Goal: Task Accomplishment & Management: Manage account settings

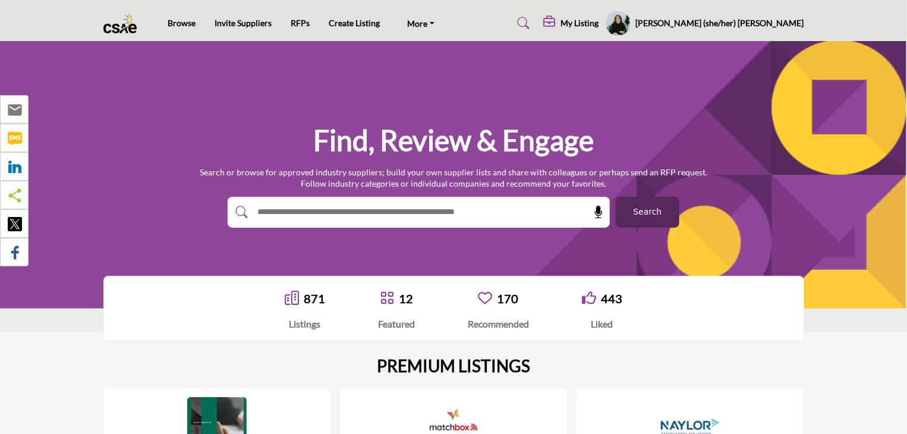
click at [599, 23] on h5 "My Listing" at bounding box center [580, 23] width 38 height 11
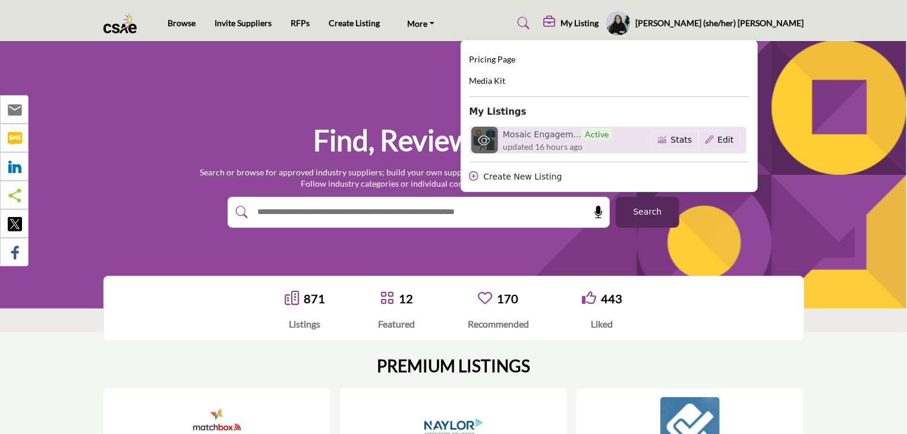
click at [612, 139] on h6 "Mosaic Engagem... Active" at bounding box center [557, 134] width 109 height 12
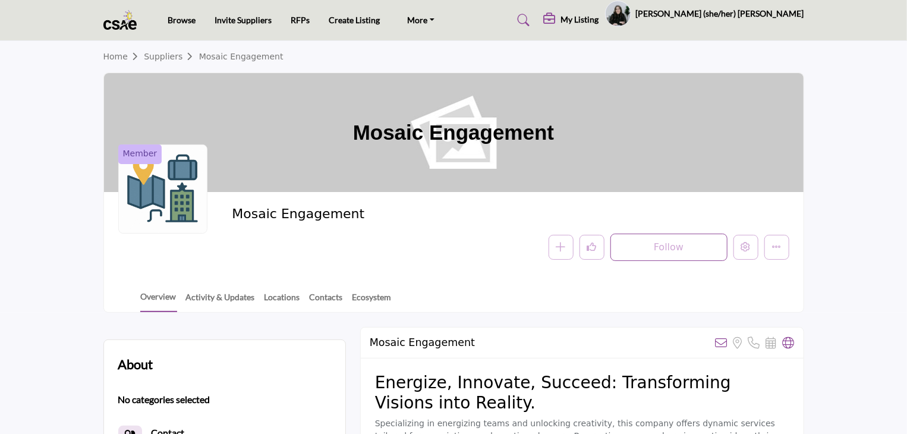
click at [0, 0] on div at bounding box center [0, 0] width 0 height 0
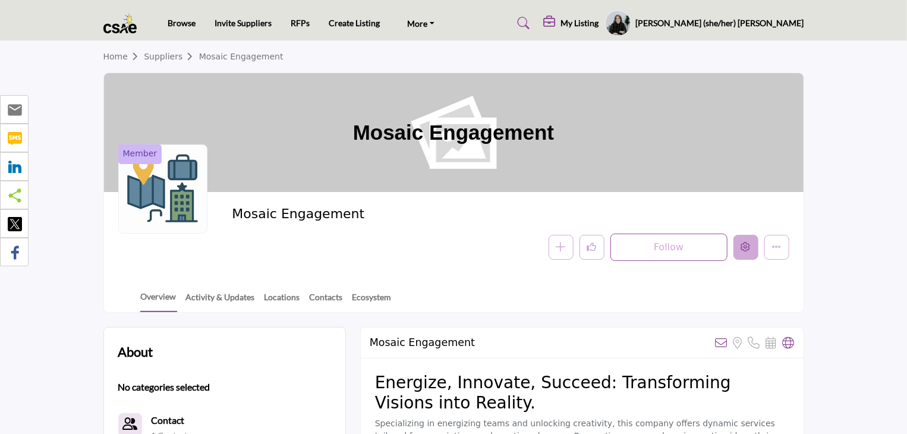
click at [747, 247] on icon "Edit company" at bounding box center [746, 247] width 10 height 10
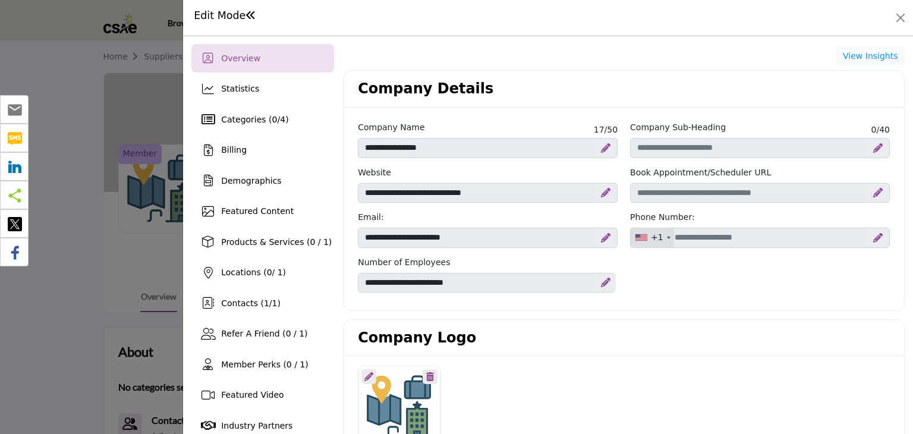
click at [873, 192] on icon at bounding box center [878, 193] width 10 height 10
click at [785, 196] on input "Schedular link" at bounding box center [760, 193] width 260 height 20
paste input "**********"
type input "**********"
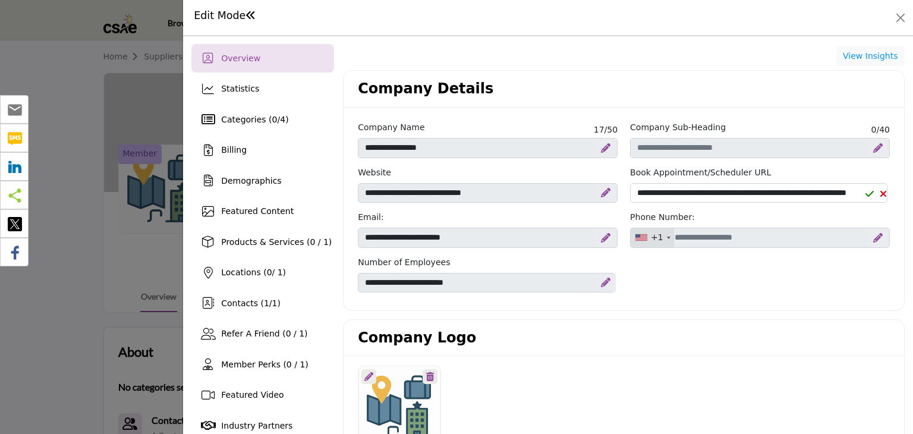
click at [865, 194] on icon at bounding box center [869, 194] width 8 height 10
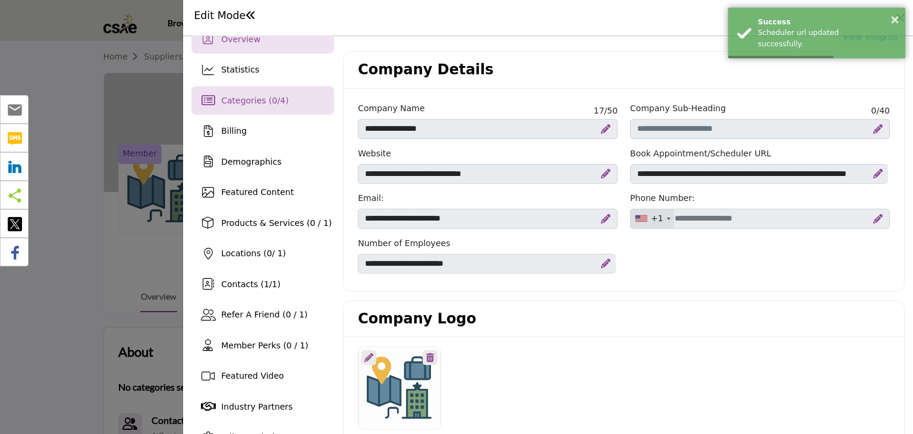
scroll to position [0, 0]
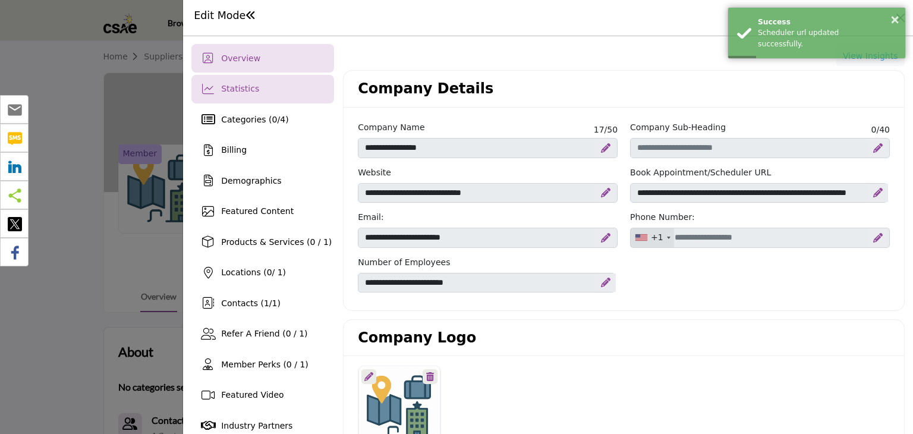
click at [248, 94] on div "Statistics" at bounding box center [240, 89] width 38 height 12
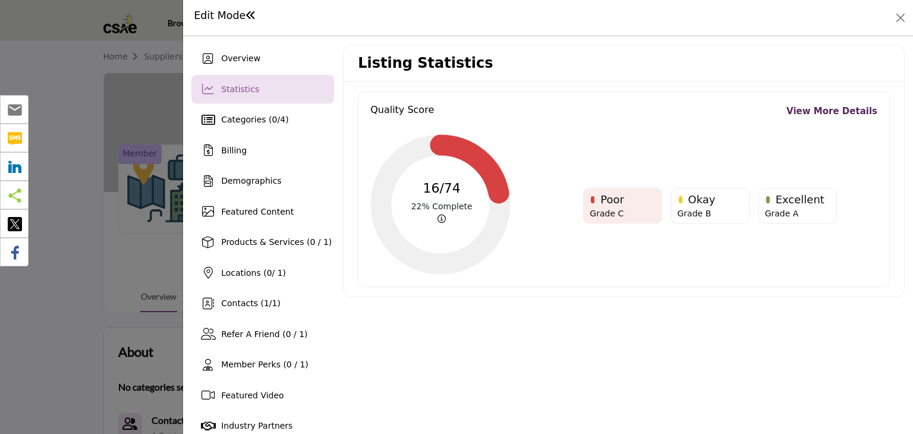
click at [836, 108] on link "View More Details" at bounding box center [831, 112] width 91 height 14
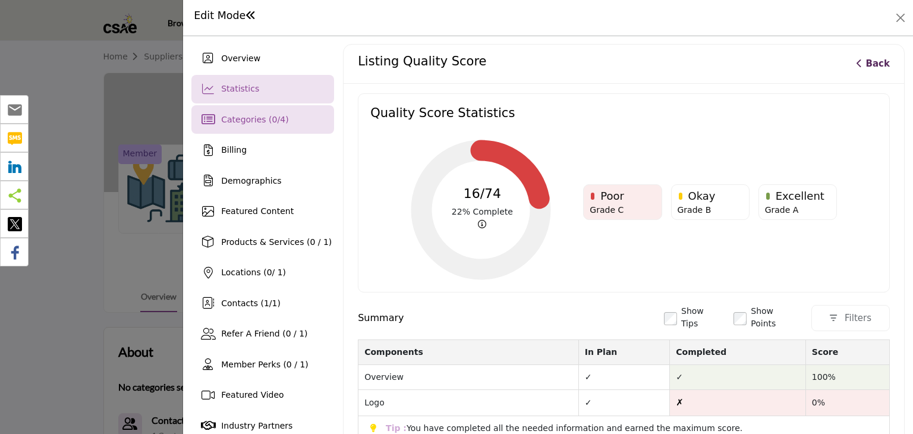
click at [250, 121] on span "Categories ( 0 / 4 )" at bounding box center [254, 120] width 67 height 10
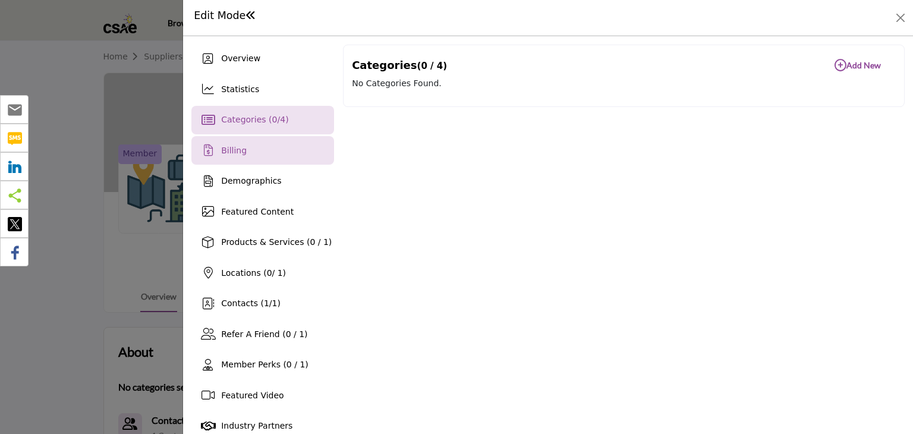
click at [229, 151] on span "Billing" at bounding box center [234, 151] width 26 height 10
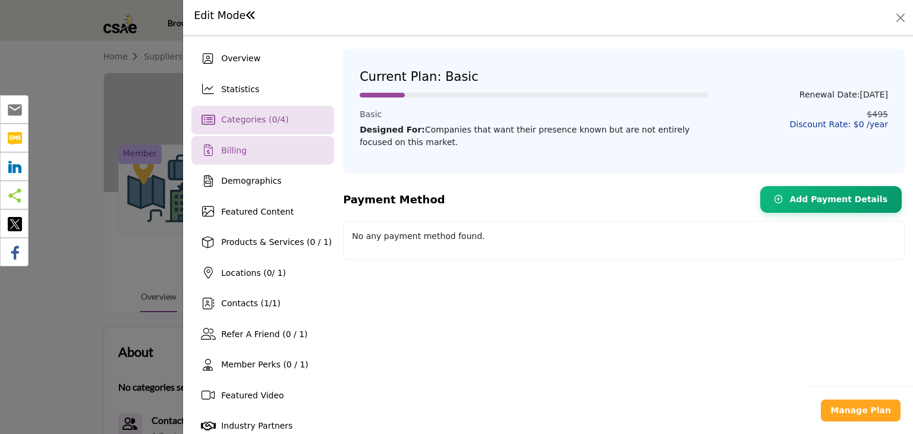
click at [244, 112] on div "Categories ( 0 / 4 )" at bounding box center [262, 120] width 143 height 29
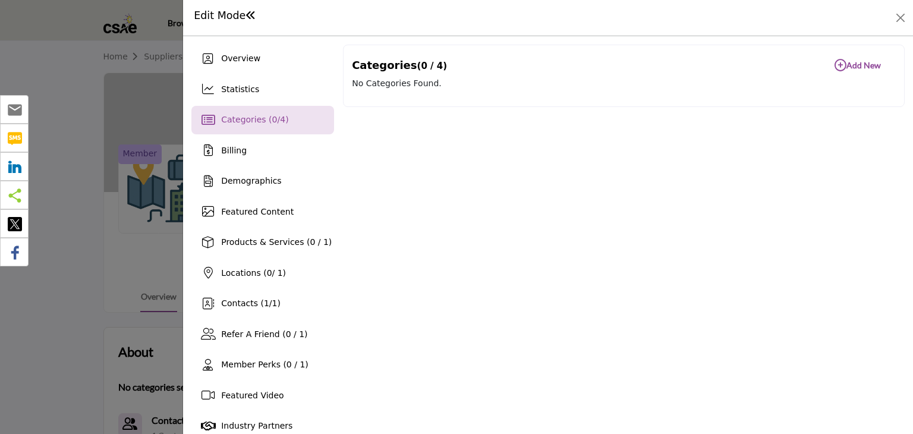
click at [845, 62] on b "Add New Add New" at bounding box center [858, 65] width 46 height 12
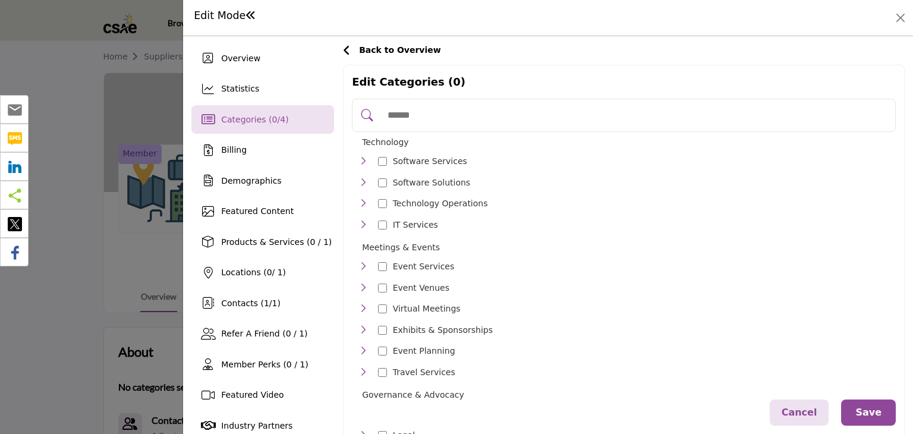
click at [418, 118] on input "Search Category" at bounding box center [636, 115] width 509 height 26
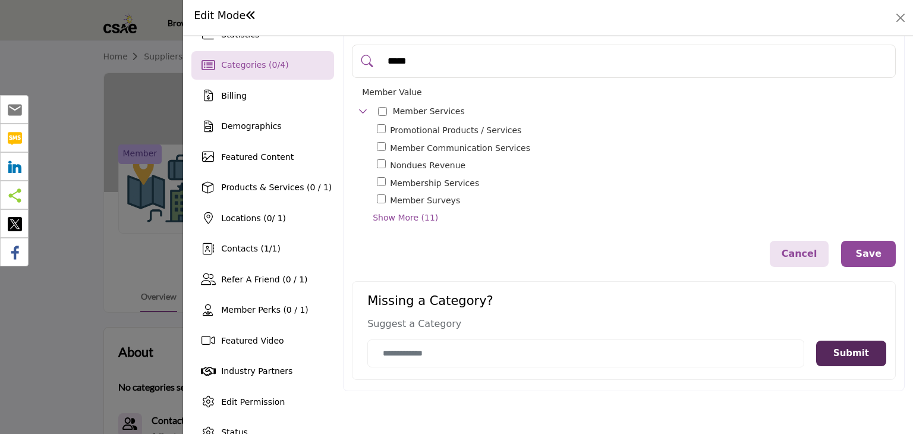
scroll to position [17, 0]
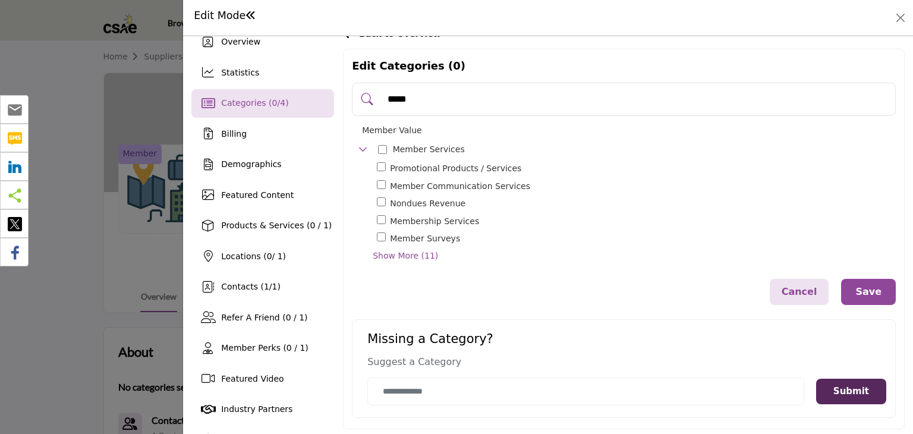
type input "*****"
click at [404, 256] on span "Show More (11)" at bounding box center [634, 256] width 523 height 12
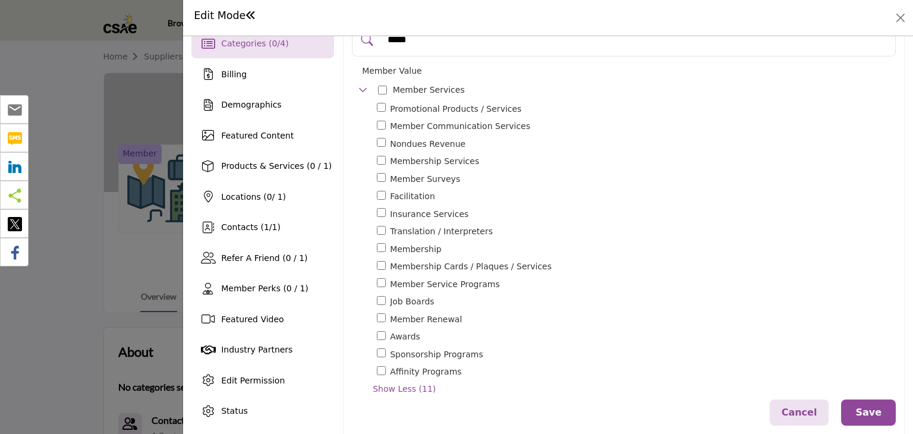
scroll to position [136, 0]
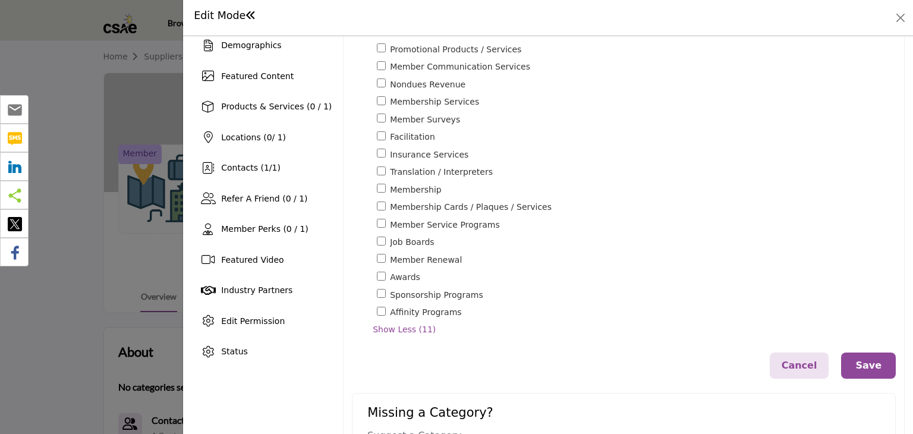
click at [868, 362] on button "Save" at bounding box center [868, 365] width 55 height 26
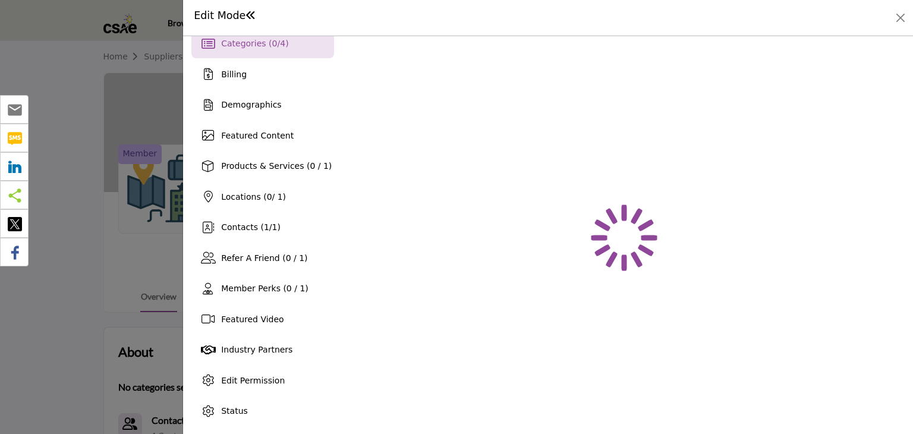
scroll to position [76, 0]
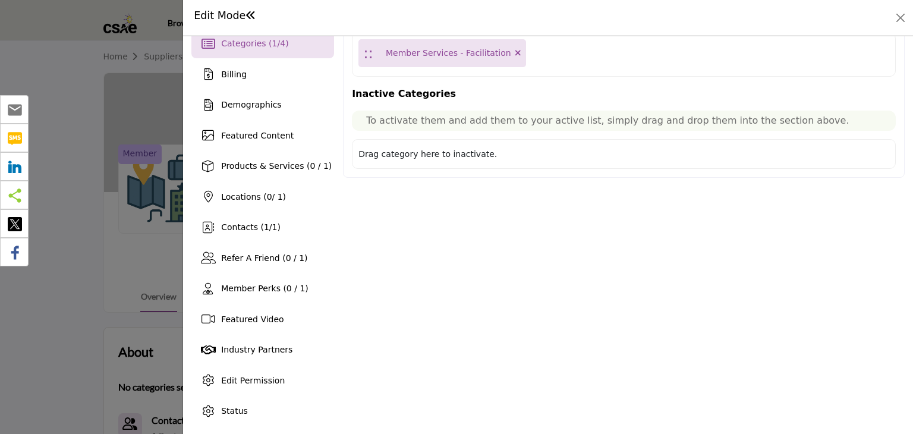
scroll to position [17, 0]
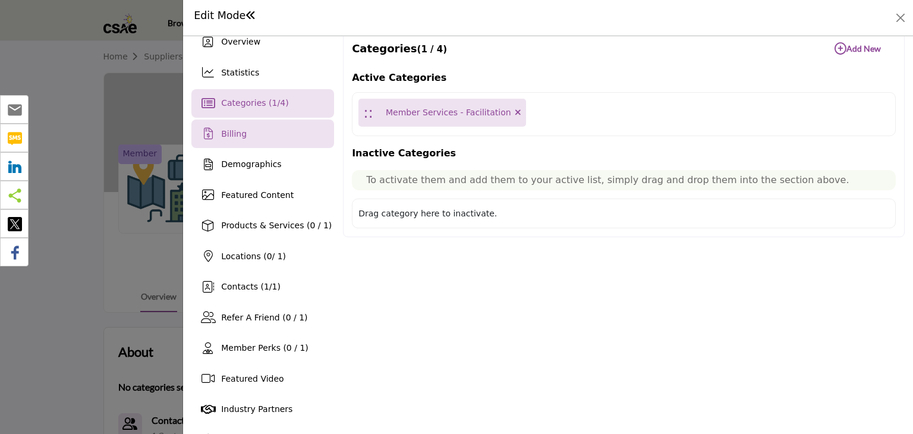
click at [224, 134] on span "Billing" at bounding box center [234, 134] width 26 height 10
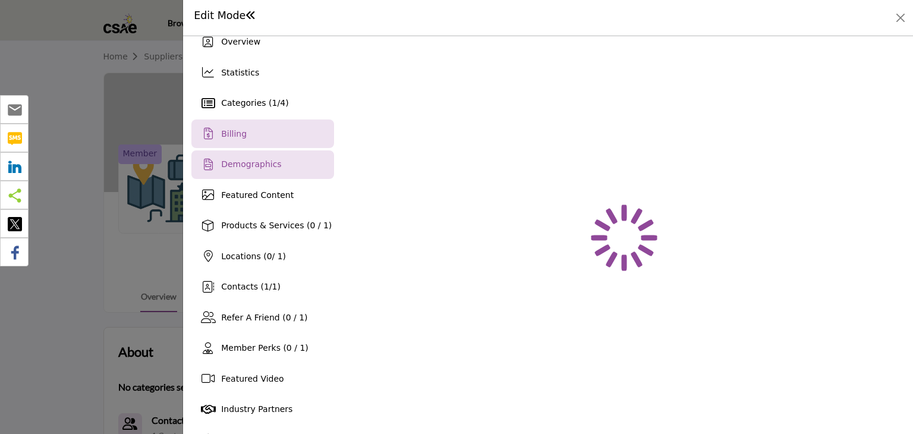
click at [244, 164] on span "Demographics" at bounding box center [251, 164] width 60 height 10
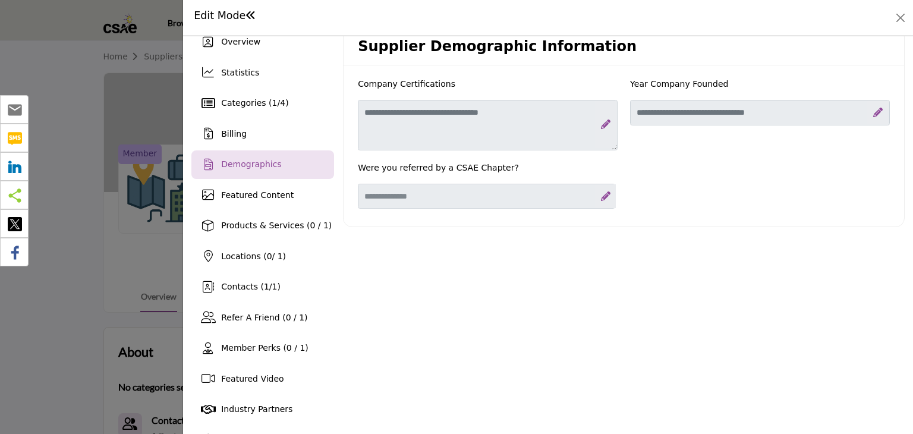
click at [607, 127] on div at bounding box center [605, 124] width 21 height 48
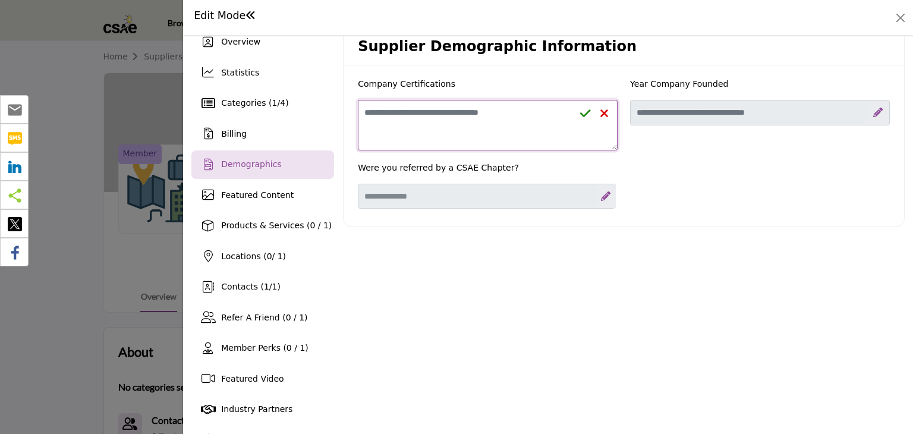
click at [482, 115] on textarea "Enter value for Company Certifications" at bounding box center [488, 125] width 260 height 51
paste textarea "**********"
click at [586, 112] on icon at bounding box center [585, 114] width 11 height 12
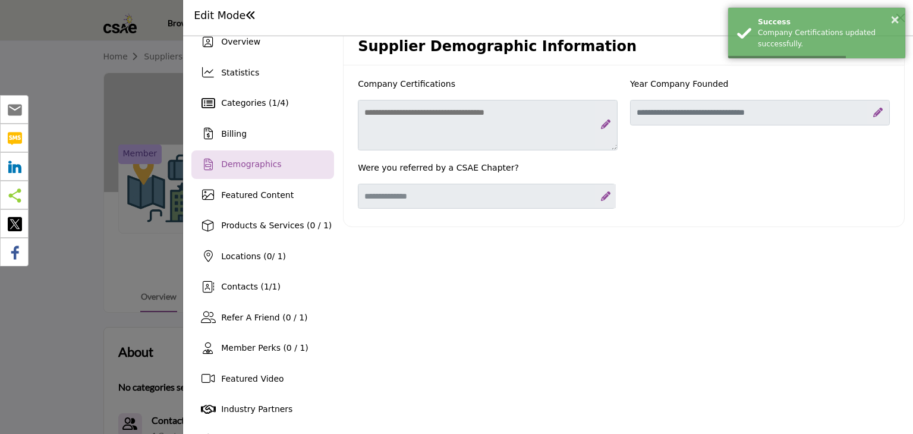
click at [601, 122] on icon at bounding box center [606, 124] width 10 height 10
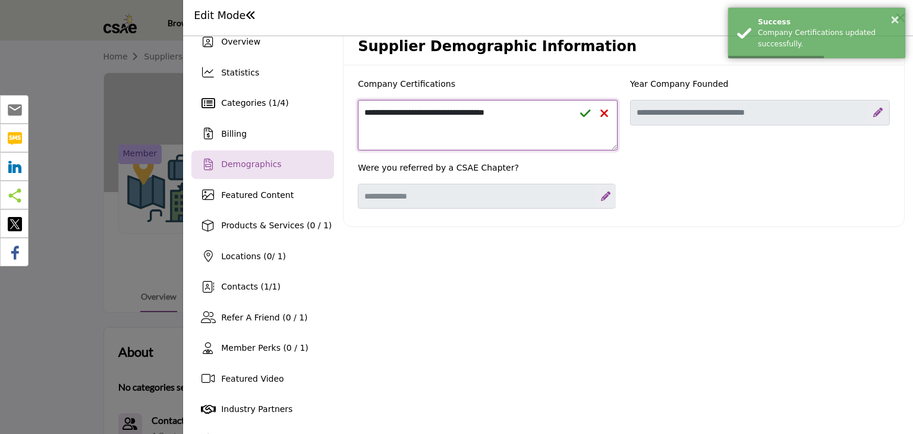
click at [531, 113] on textarea "**********" at bounding box center [488, 125] width 260 height 51
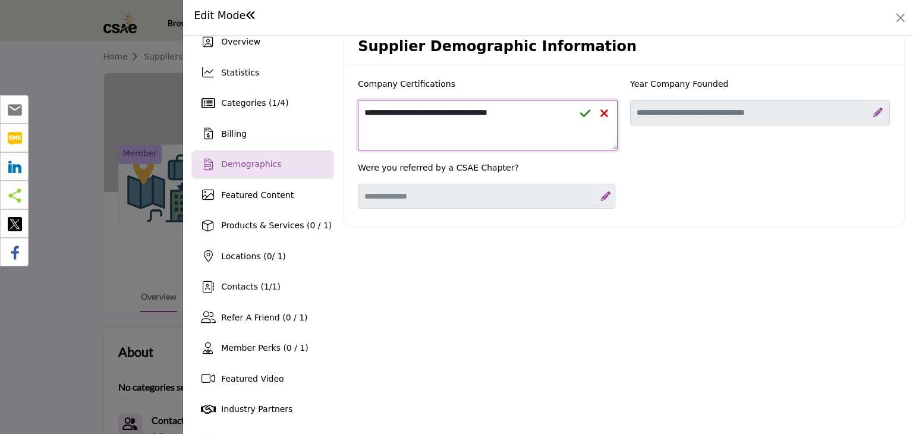
paste textarea "**********"
type textarea "**********"
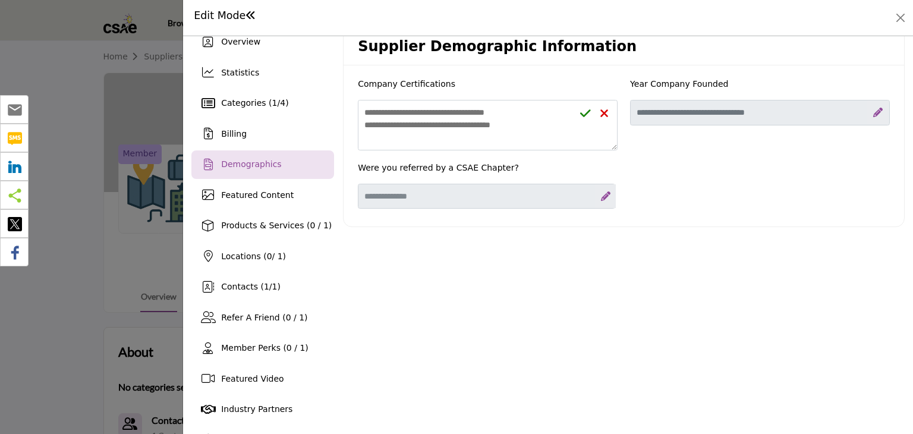
click at [584, 111] on icon at bounding box center [585, 114] width 11 height 12
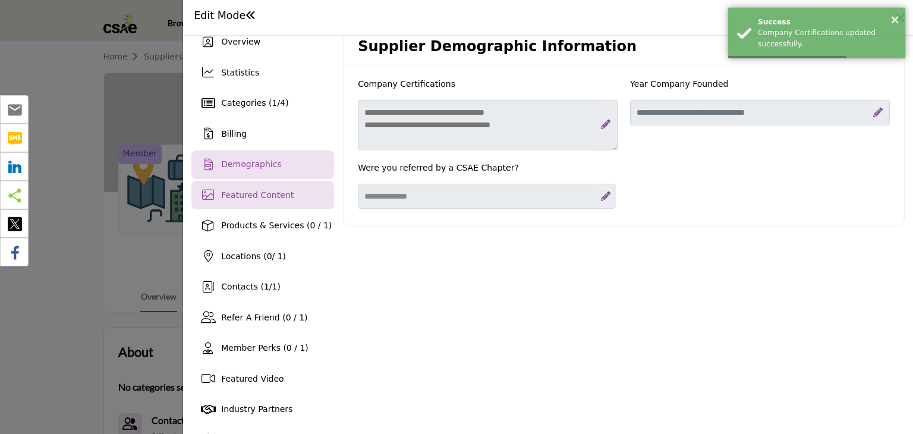
click at [257, 194] on span "Featured Content" at bounding box center [257, 195] width 73 height 10
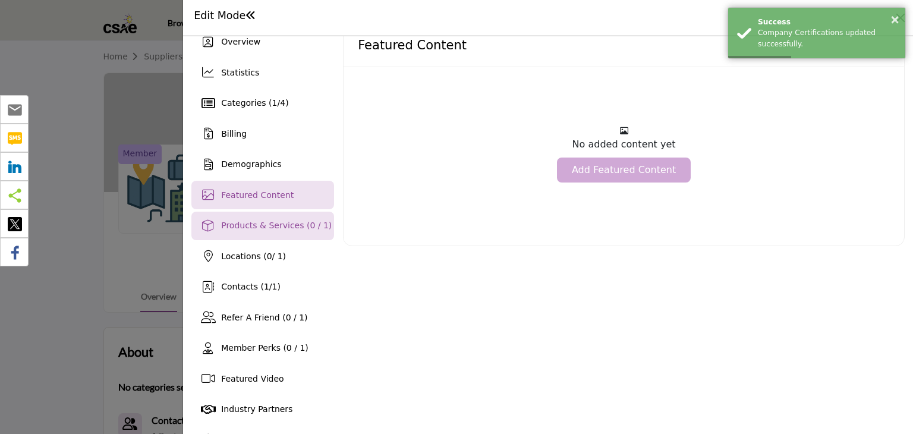
click at [258, 226] on span "Products & Services (0 / 1)" at bounding box center [276, 226] width 111 height 10
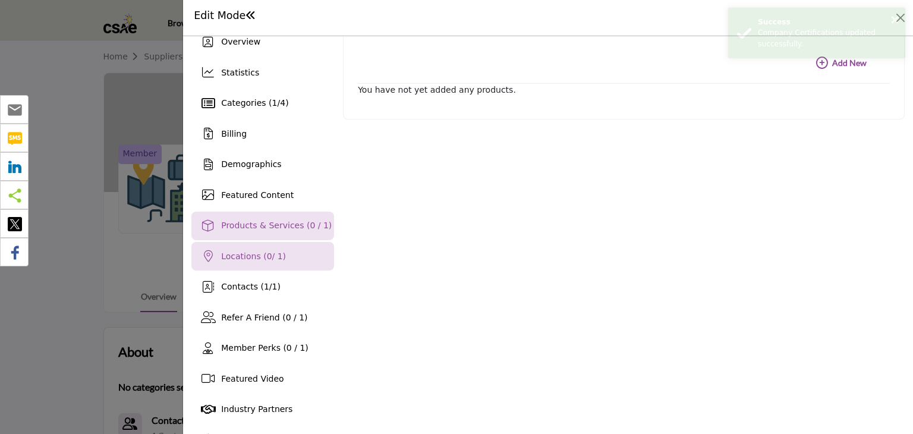
click at [245, 260] on span "Locations ( 0 / 1)" at bounding box center [253, 256] width 65 height 10
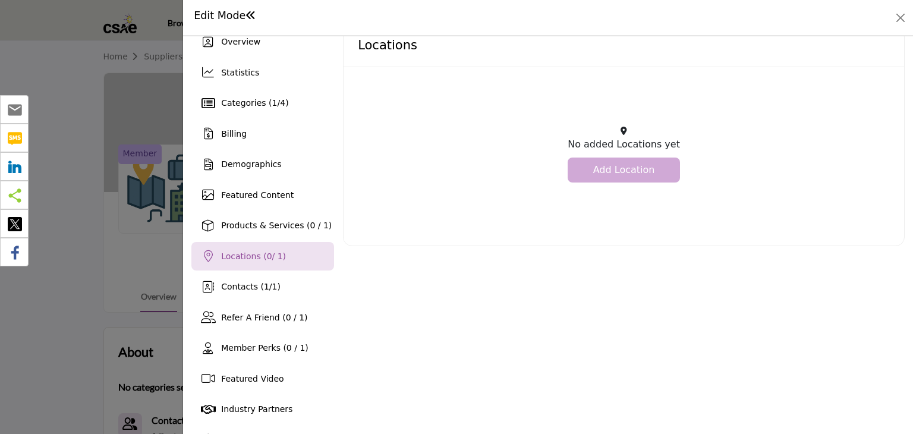
click at [646, 177] on link "Add Location" at bounding box center [624, 170] width 112 height 25
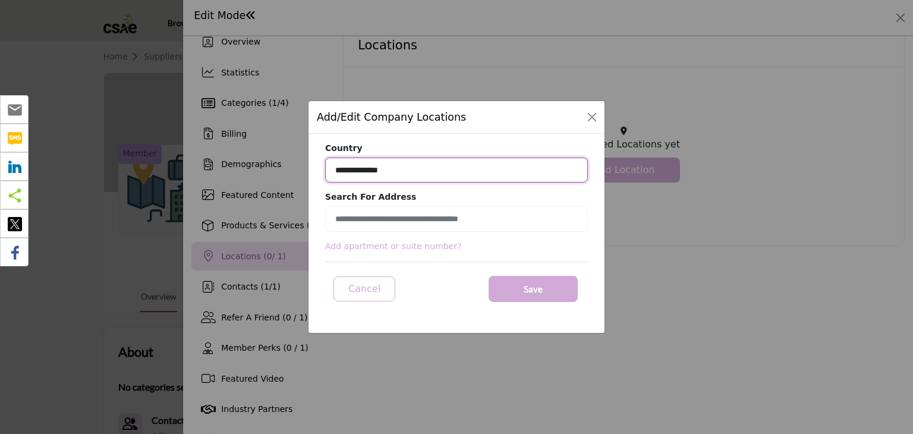
click at [356, 167] on select "**********" at bounding box center [456, 171] width 263 height 26
select select "***"
click at [325, 158] on select "**********" at bounding box center [456, 171] width 263 height 26
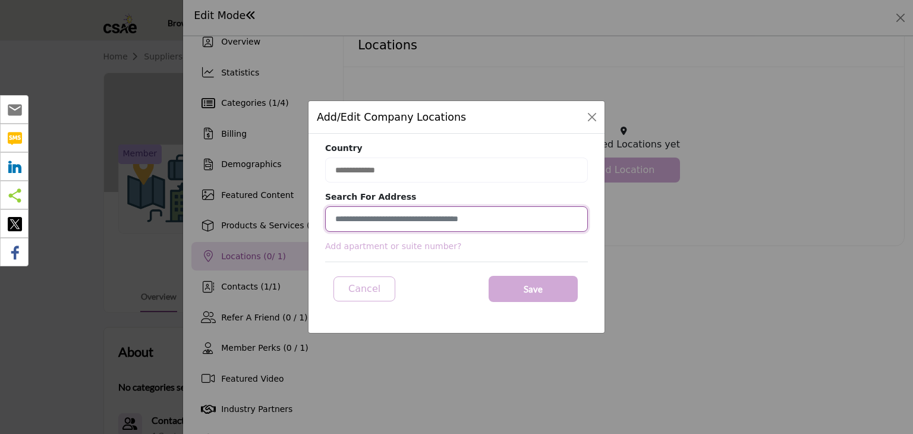
click at [370, 219] on input at bounding box center [456, 219] width 263 height 26
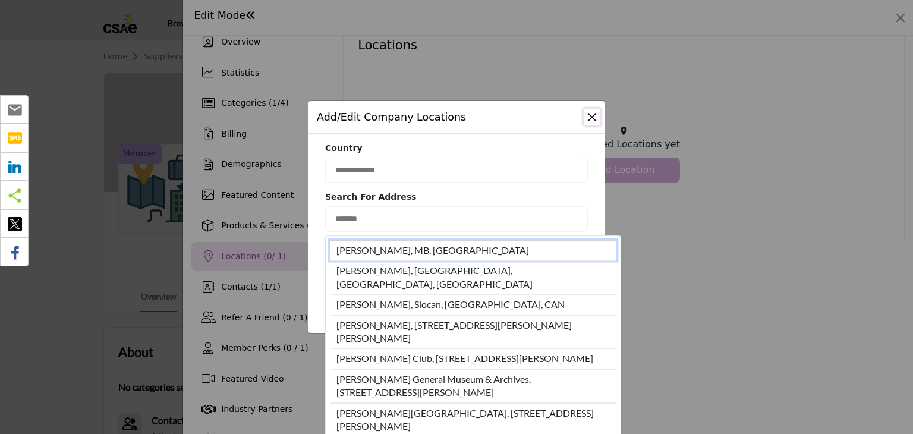
click at [413, 250] on li "Brandon, MB, CAN" at bounding box center [473, 250] width 287 height 20
type input "**********"
type input "*******"
type input "********"
type input "**********"
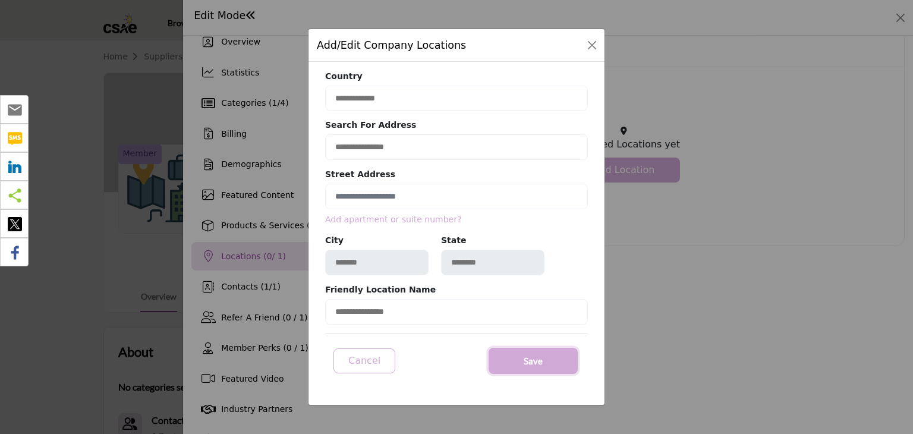
click at [540, 357] on span "Save" at bounding box center [533, 361] width 19 height 14
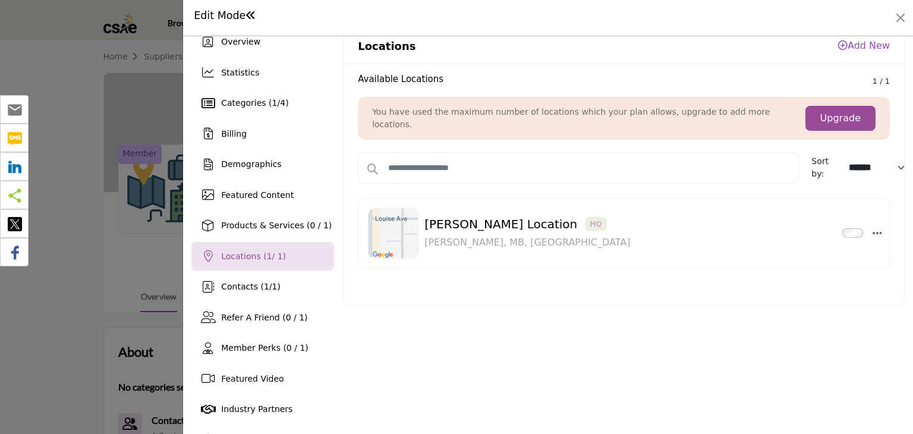
scroll to position [76, 0]
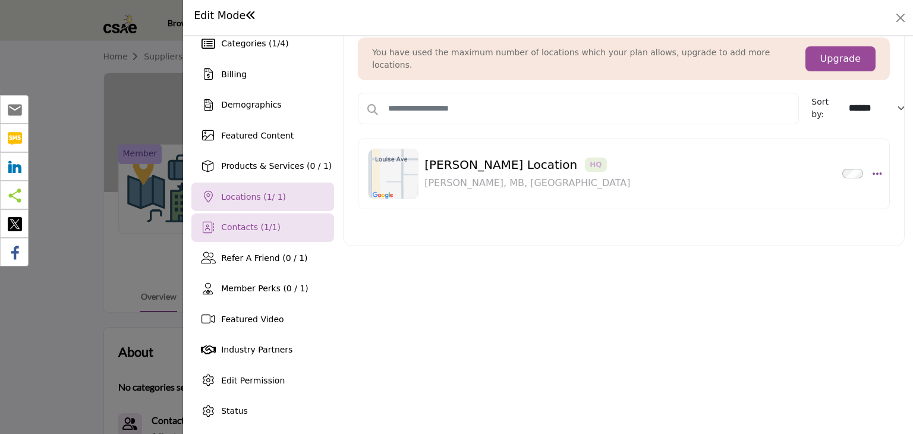
click at [241, 231] on span "Contacts ( 1 / 1 )" at bounding box center [250, 227] width 59 height 10
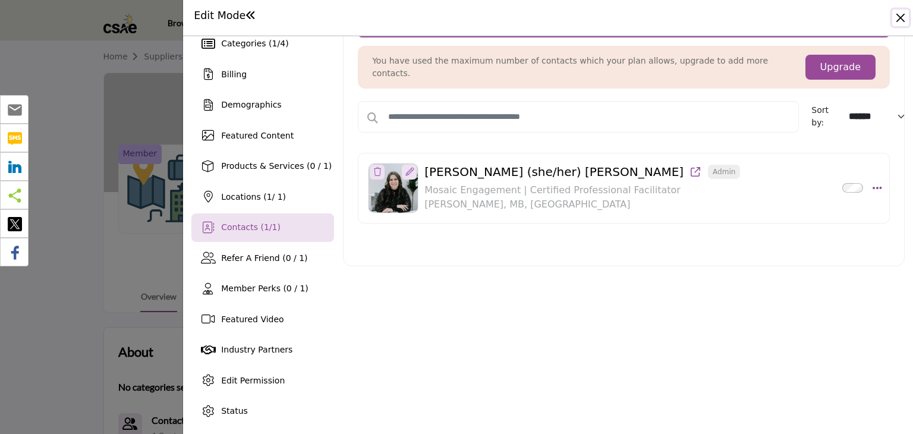
click at [896, 16] on button "Close" at bounding box center [900, 18] width 17 height 17
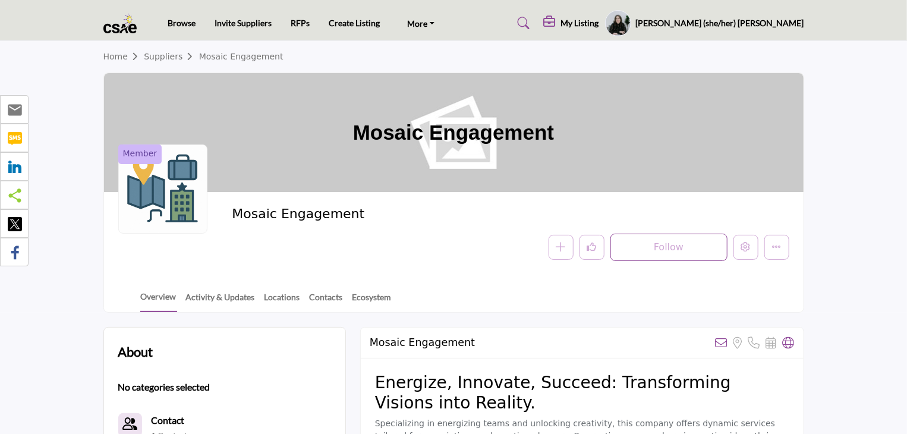
click at [160, 182] on div at bounding box center [162, 188] width 89 height 89
click at [780, 247] on icon "More details" at bounding box center [777, 247] width 10 height 10
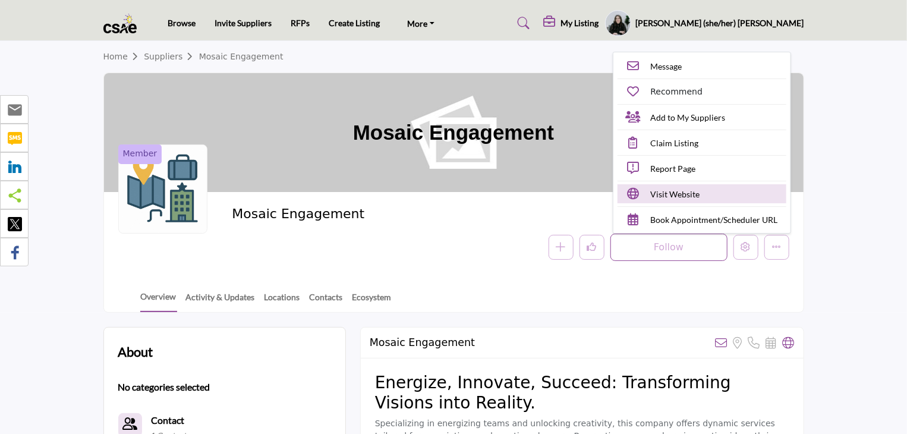
click at [675, 196] on span "Visit Website" at bounding box center [675, 194] width 49 height 12
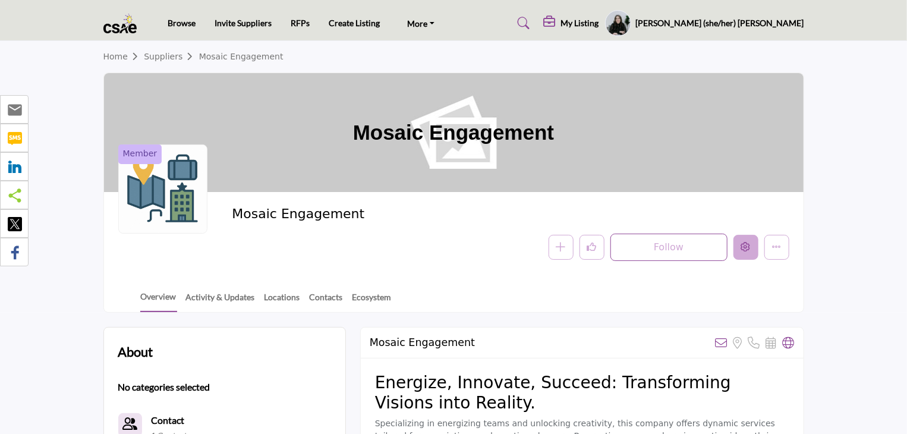
click at [751, 244] on button "Edit company" at bounding box center [746, 247] width 25 height 25
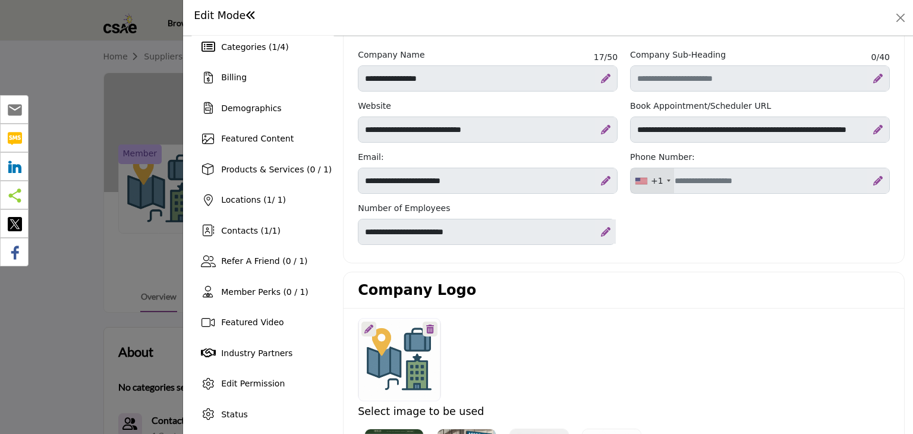
scroll to position [178, 0]
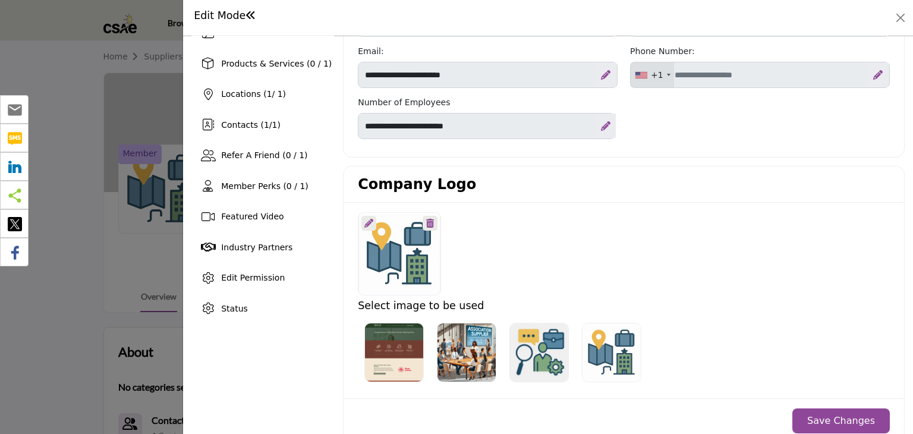
click at [398, 244] on div at bounding box center [399, 253] width 82 height 83
click at [364, 222] on icon at bounding box center [368, 223] width 9 height 9
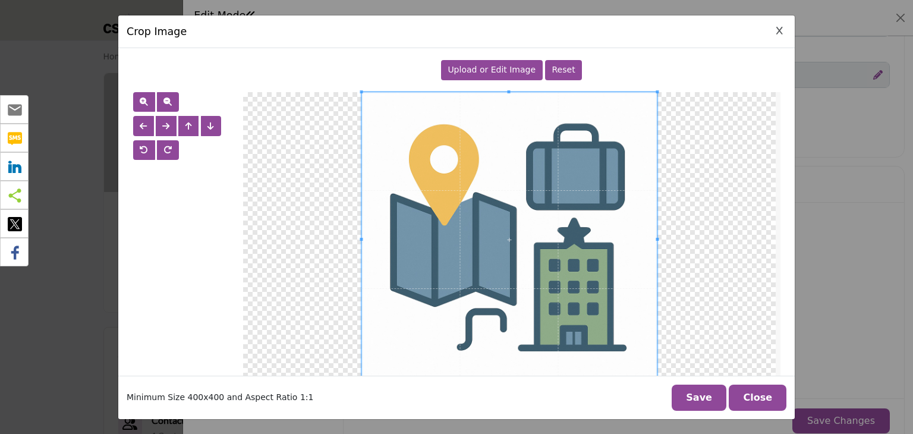
click at [513, 66] on span "Upload or Edit Image" at bounding box center [492, 70] width 88 height 10
click at [777, 31] on icon "Close Image Upload Modal" at bounding box center [779, 31] width 7 height 8
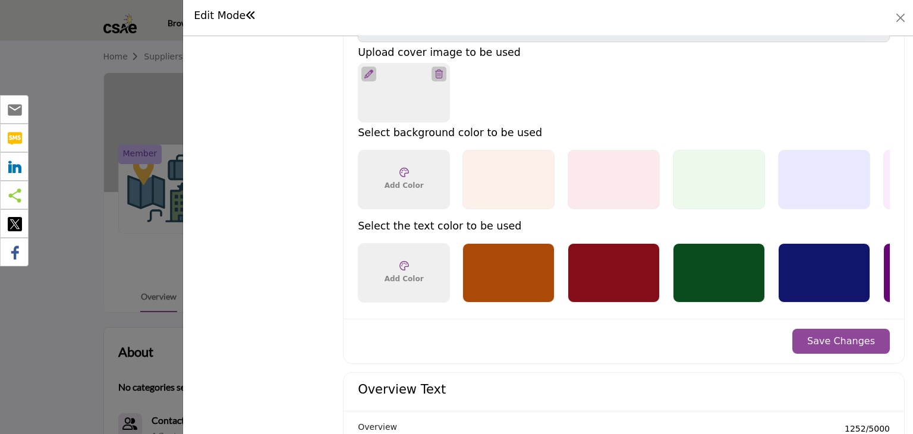
scroll to position [832, 0]
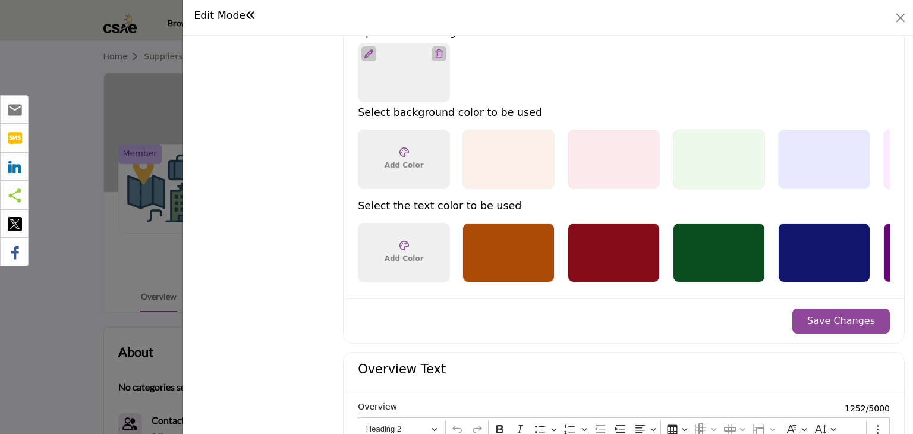
click at [401, 147] on icon at bounding box center [404, 152] width 10 height 10
click at [399, 149] on icon at bounding box center [404, 152] width 10 height 10
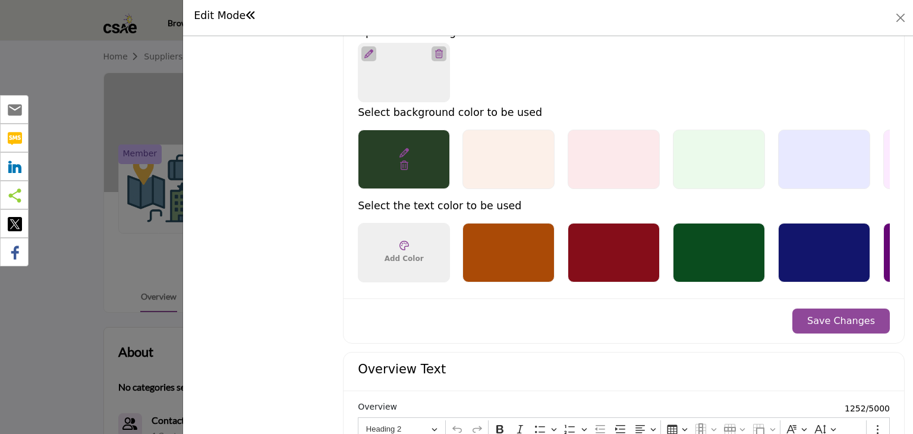
type input "*******"
click at [426, 149] on div "Choose a color ******* Add Color" at bounding box center [404, 159] width 92 height 59
click at [406, 241] on icon at bounding box center [404, 246] width 10 height 10
type input "*******"
click at [616, 328] on div "Save Changes" at bounding box center [624, 320] width 561 height 45
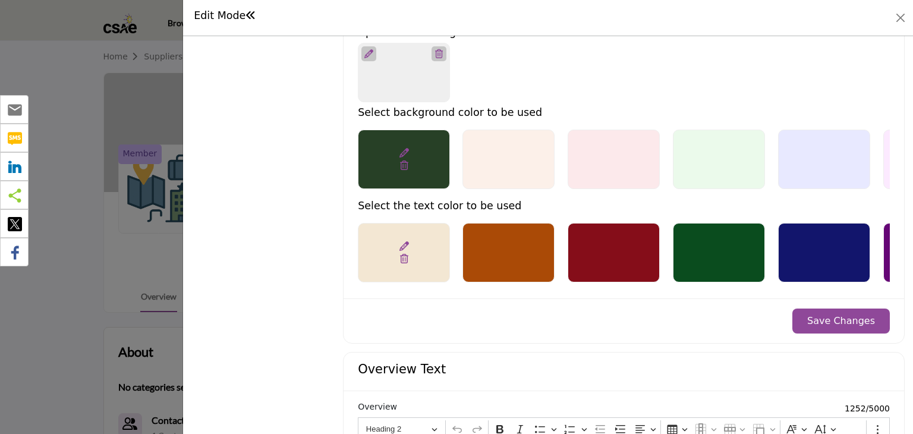
click at [833, 317] on button "Save Changes" at bounding box center [840, 321] width 97 height 25
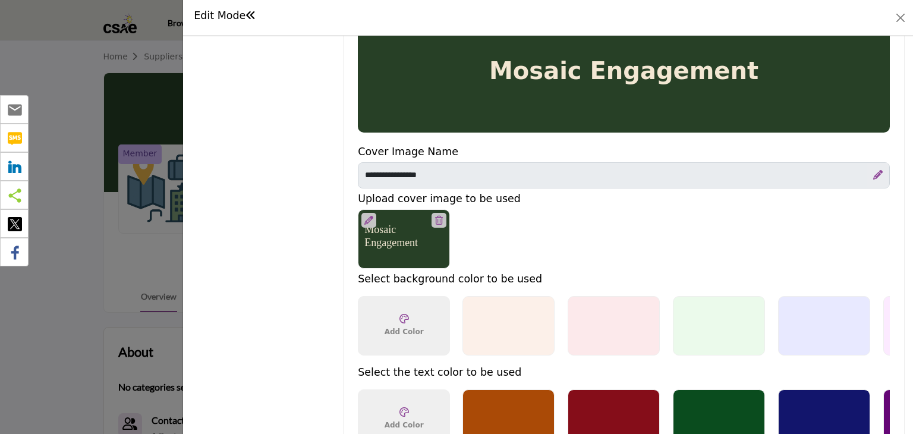
scroll to position [594, 0]
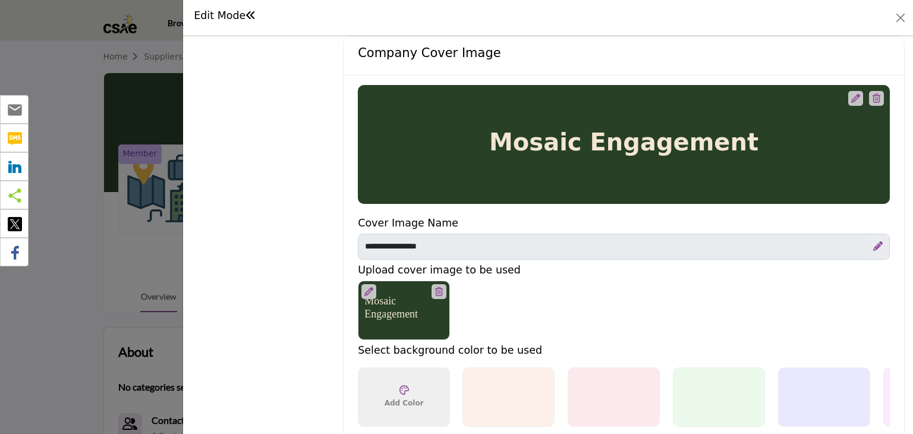
click at [851, 94] on icon at bounding box center [855, 98] width 9 height 9
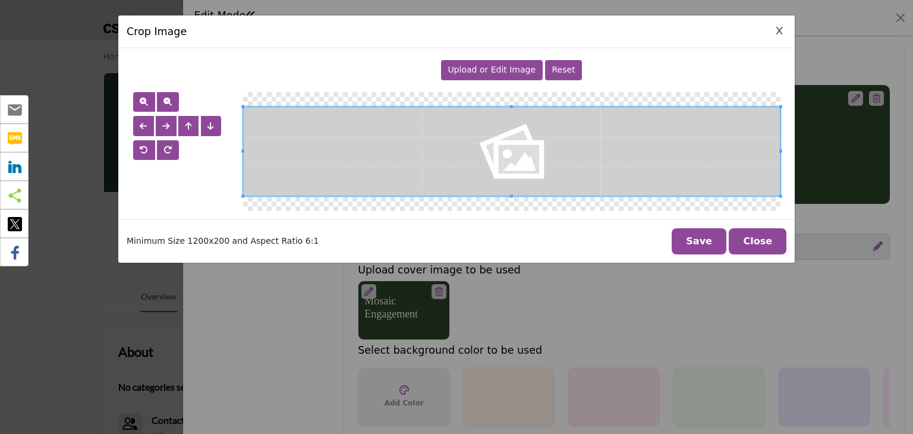
click at [780, 32] on icon "Close Image Upload Modal" at bounding box center [779, 31] width 7 height 8
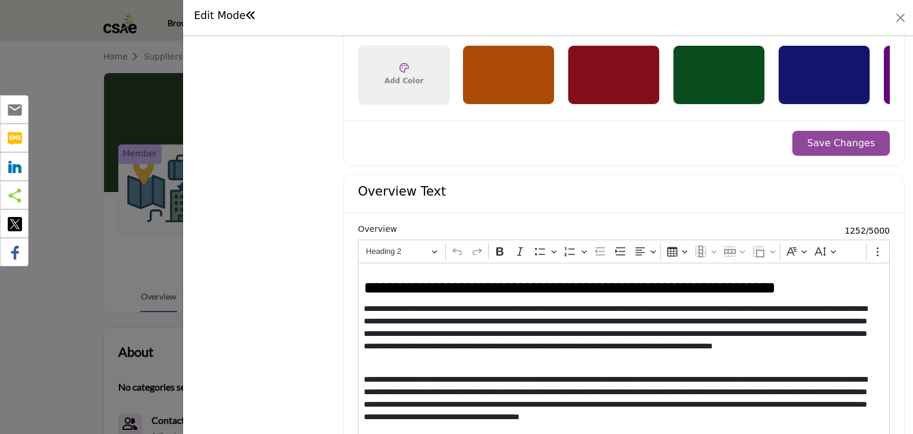
scroll to position [1011, 0]
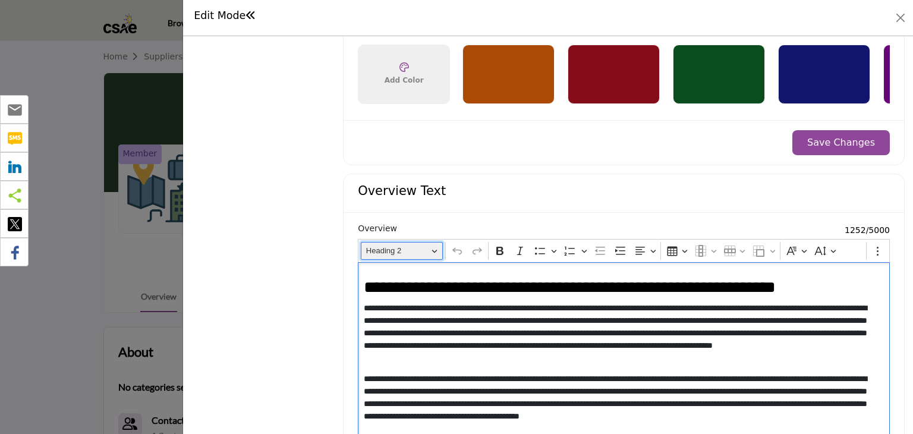
click at [420, 250] on span "Heading 2" at bounding box center [397, 251] width 62 height 14
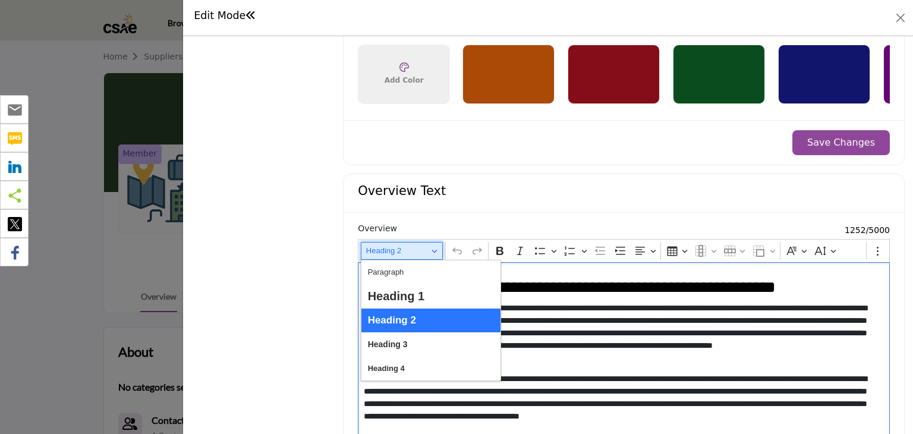
click at [420, 250] on span "Heading 2" at bounding box center [397, 251] width 62 height 14
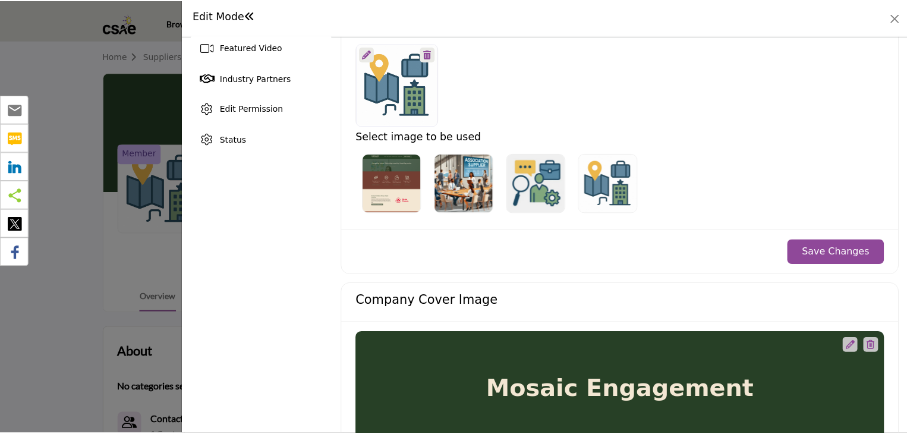
scroll to position [329, 0]
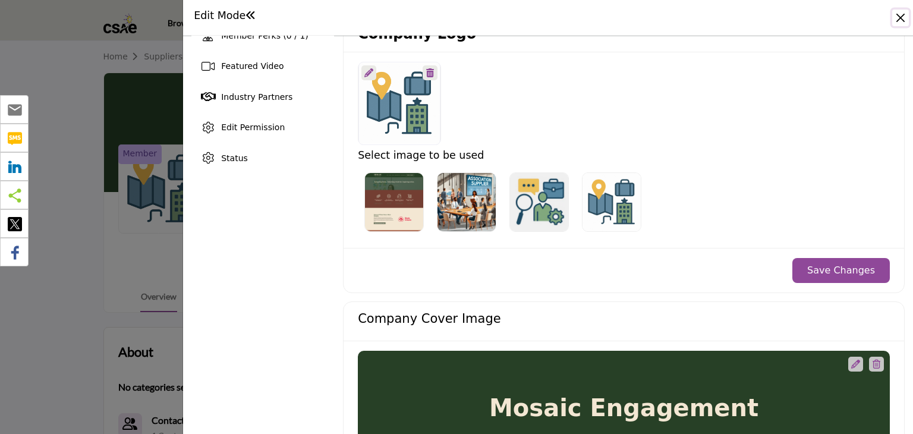
click at [902, 20] on button "Close" at bounding box center [900, 18] width 17 height 17
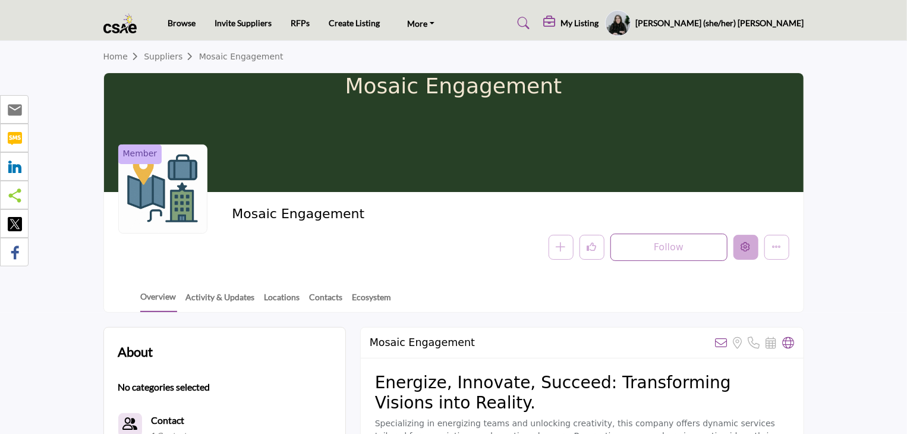
click at [735, 245] on button "Edit company" at bounding box center [746, 247] width 25 height 25
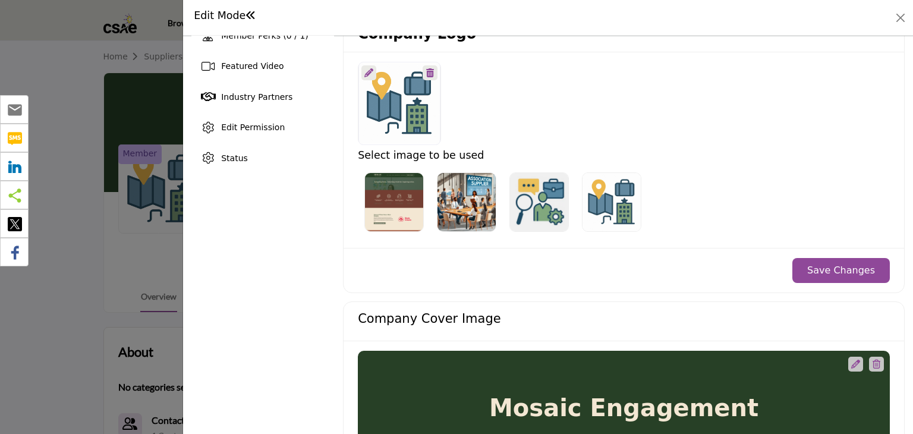
click at [370, 68] on icon at bounding box center [368, 72] width 9 height 9
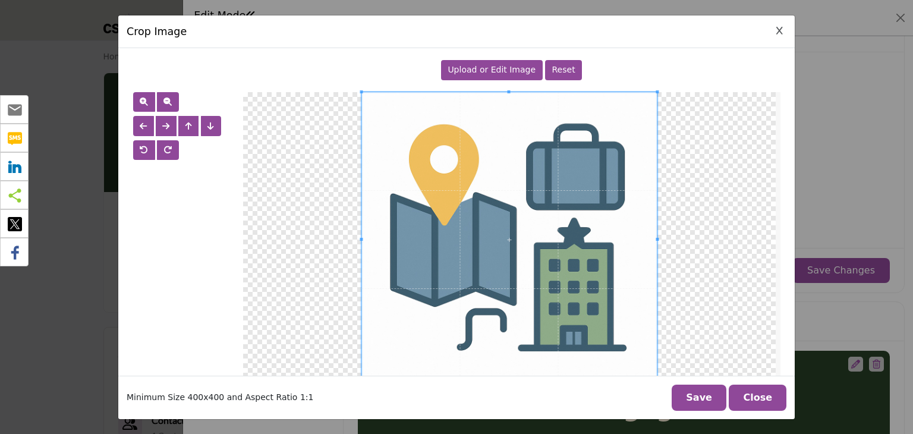
click at [506, 70] on span "Upload or Edit Image" at bounding box center [492, 70] width 88 height 10
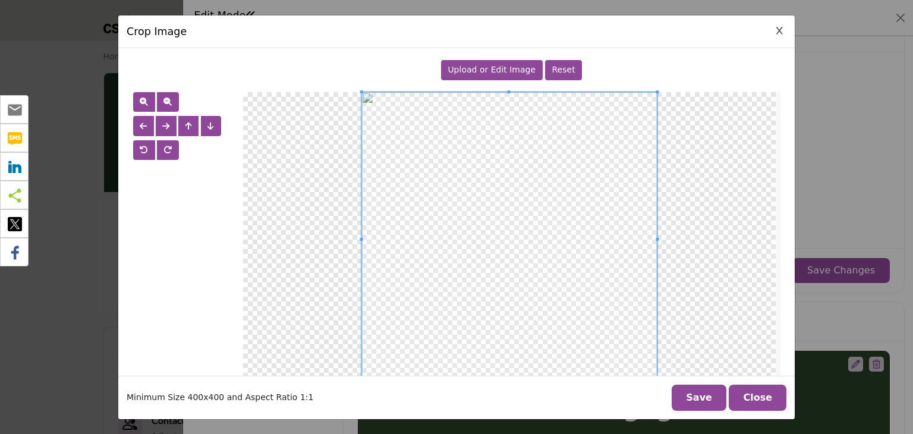
click at [712, 395] on button "Save" at bounding box center [699, 398] width 55 height 26
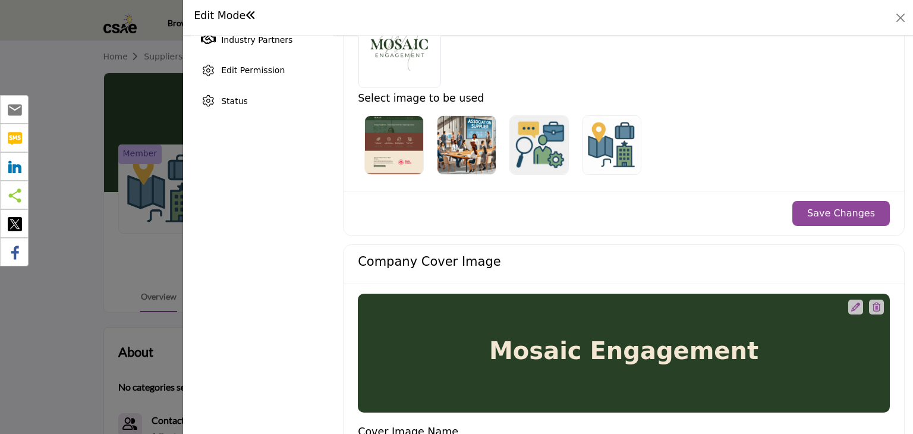
scroll to position [388, 0]
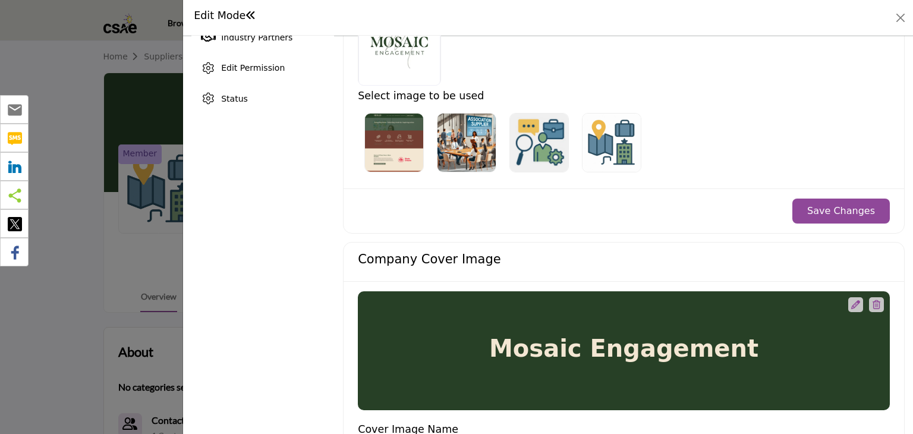
click at [847, 207] on button "Save Changes" at bounding box center [840, 211] width 97 height 25
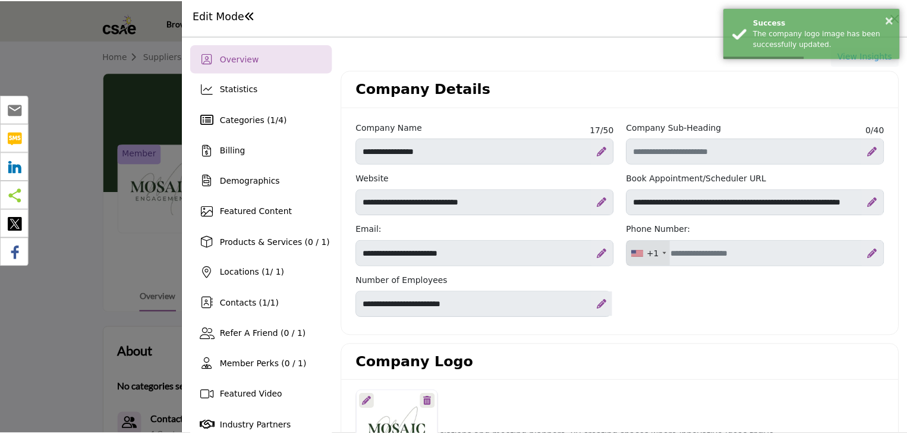
scroll to position [0, 0]
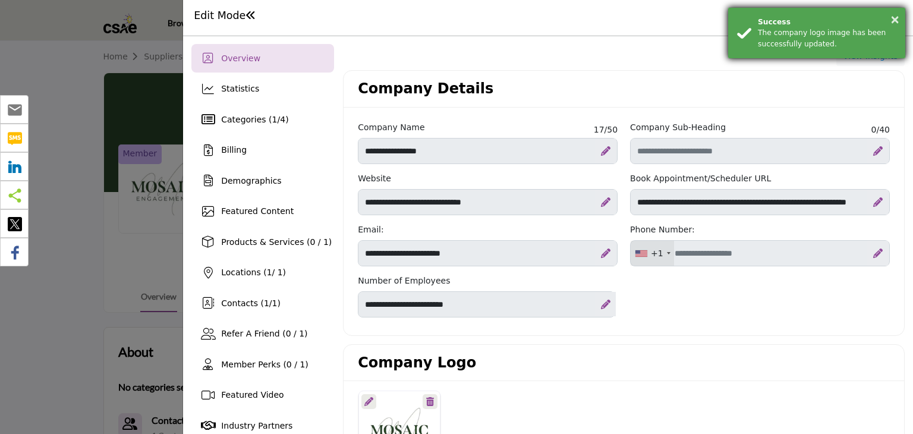
click at [889, 20] on div "Success" at bounding box center [827, 22] width 139 height 11
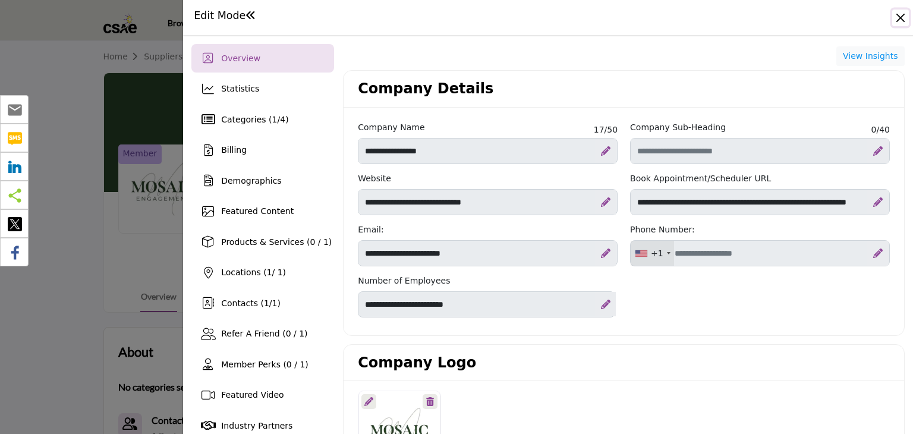
click at [898, 17] on button "Close" at bounding box center [900, 18] width 17 height 17
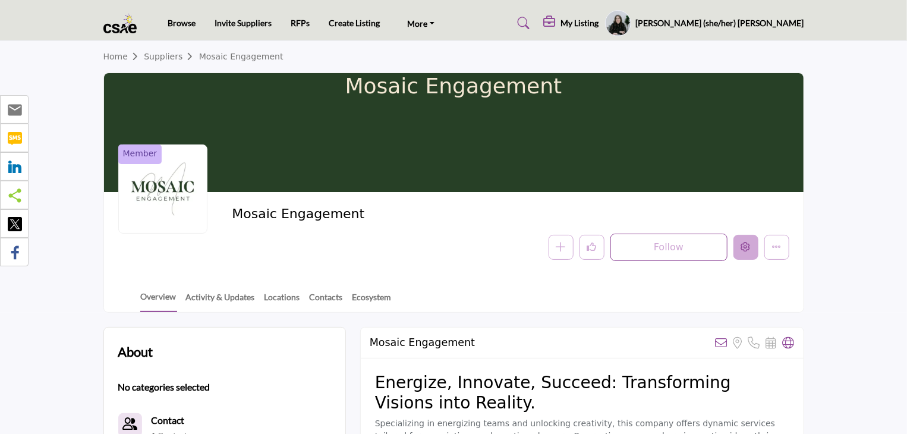
click at [750, 245] on icon "Edit company" at bounding box center [746, 247] width 10 height 10
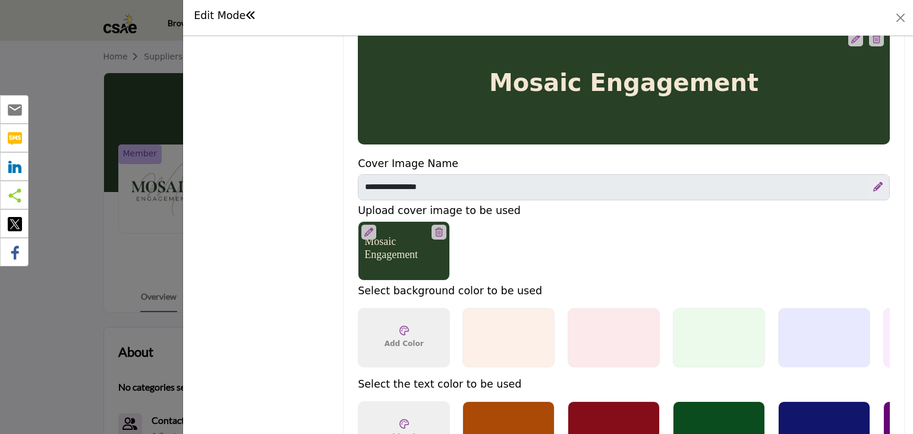
scroll to position [594, 0]
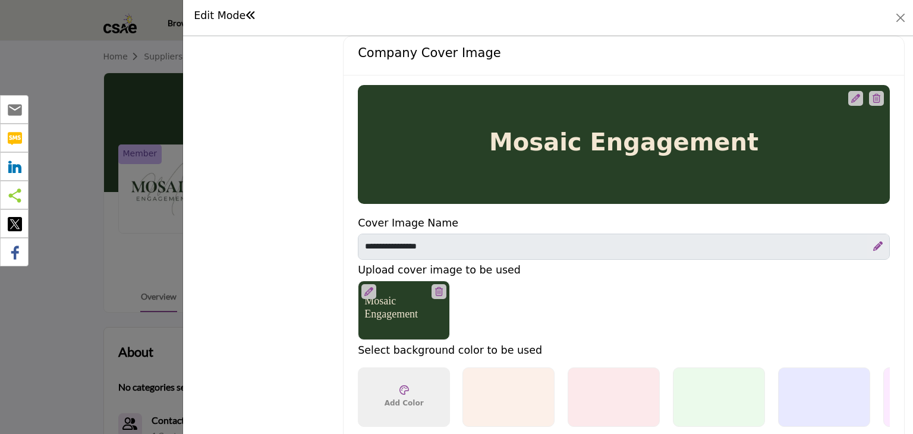
click at [877, 243] on div at bounding box center [877, 246] width 21 height 25
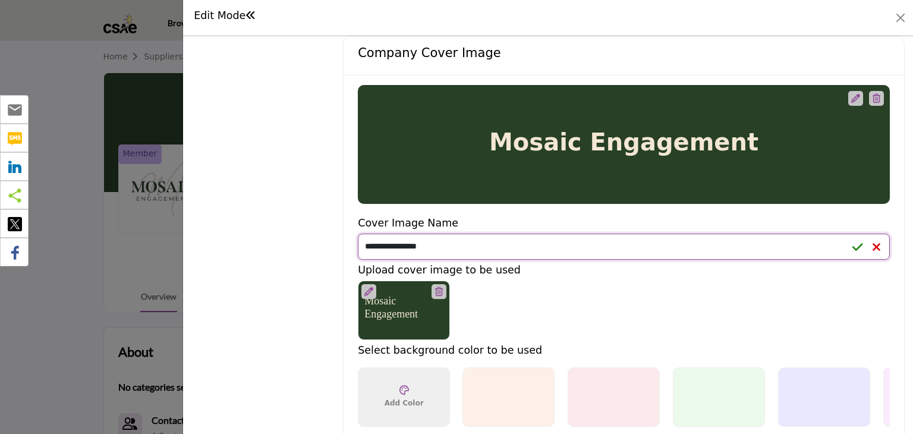
drag, startPoint x: 447, startPoint y: 243, endPoint x: 340, endPoint y: 238, distance: 107.1
click at [340, 238] on div "Overview Statistics Categories ( 1 / 4 ) Billing Demographics Locations ( 1" at bounding box center [547, 283] width 713 height 1667
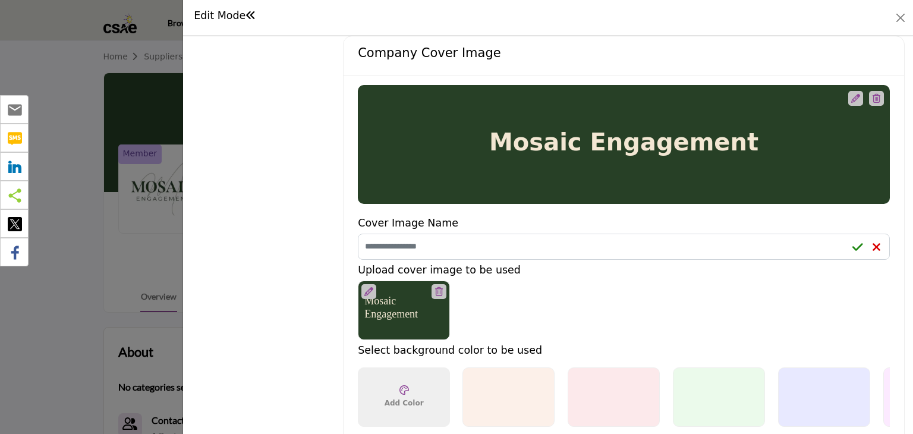
click at [732, 299] on div "Mosaic Engagement 1200 x 200px" at bounding box center [618, 310] width 520 height 59
click at [852, 243] on icon at bounding box center [857, 247] width 11 height 12
click at [786, 289] on div "Mosaic Engagement 1200 x 200px" at bounding box center [618, 310] width 520 height 59
click at [852, 244] on icon at bounding box center [857, 247] width 11 height 12
click at [811, 314] on div "Mosaic Engagement 1200 x 200px" at bounding box center [618, 310] width 520 height 59
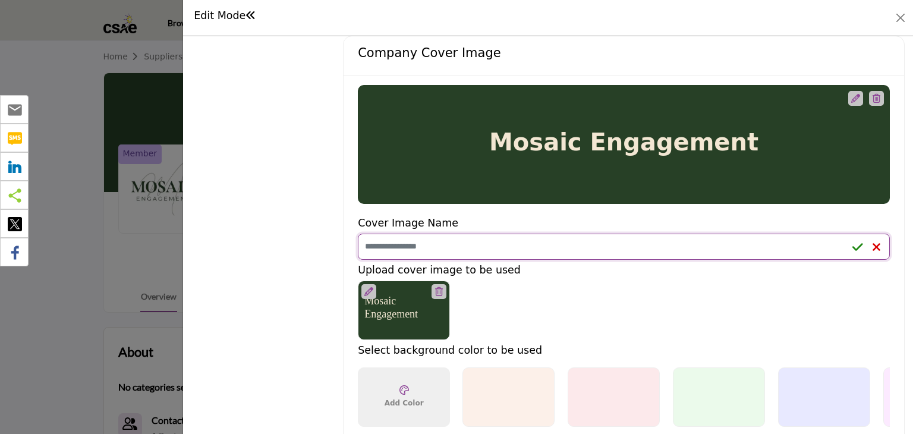
click at [509, 248] on input "Enter Company name" at bounding box center [624, 247] width 532 height 26
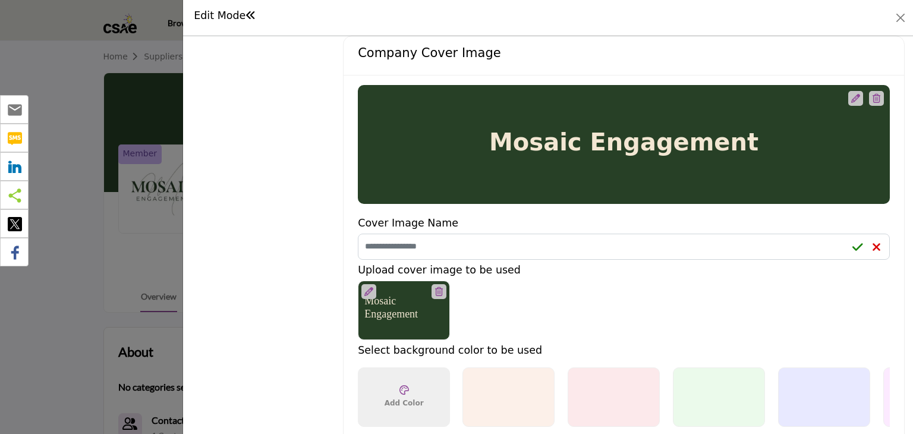
click at [612, 333] on div "Mosaic Engagement 1200 x 200px" at bounding box center [618, 310] width 520 height 59
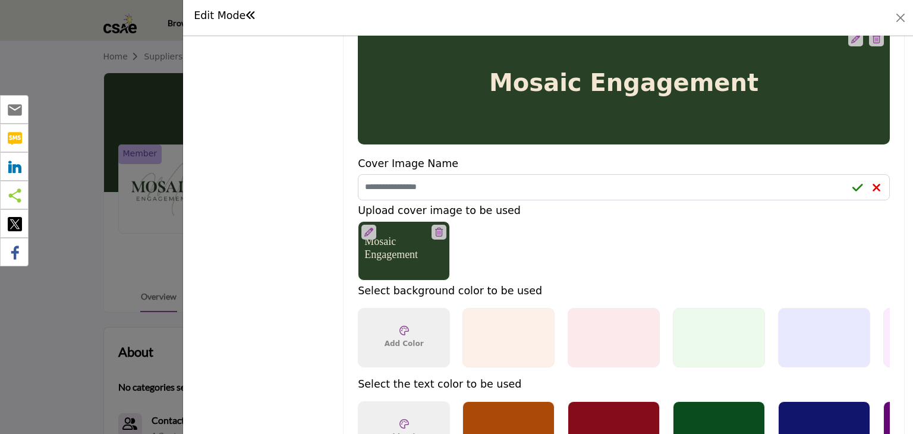
scroll to position [832, 0]
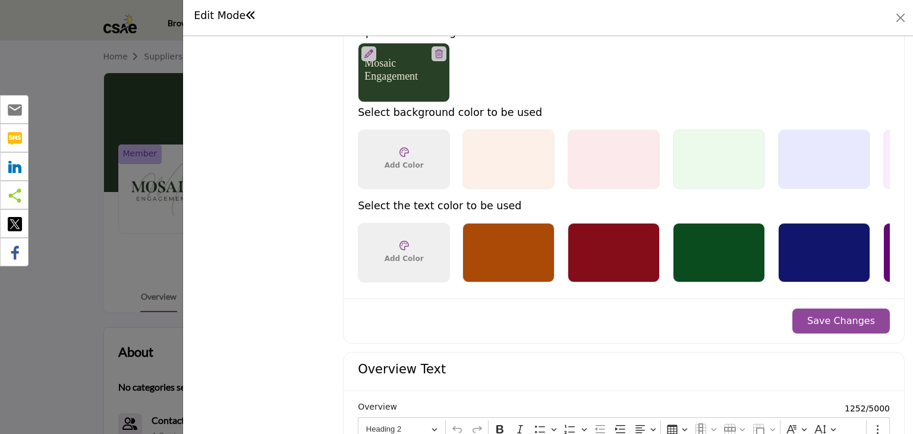
click at [835, 322] on button "Save Changes" at bounding box center [840, 321] width 97 height 25
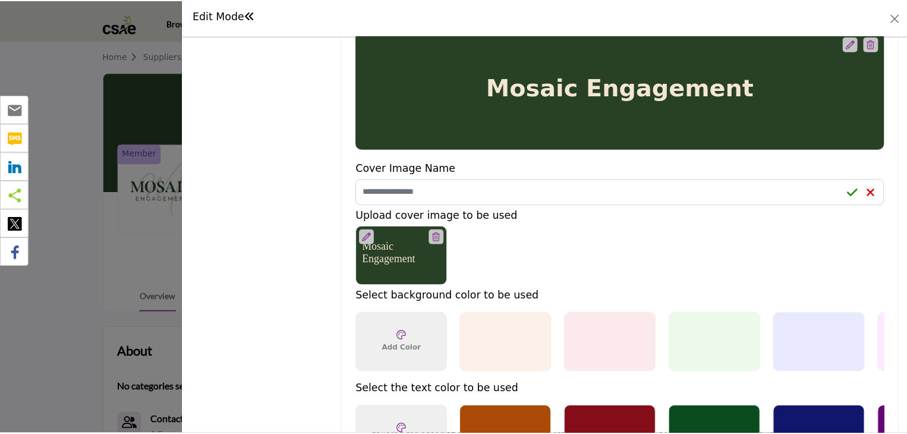
scroll to position [594, 0]
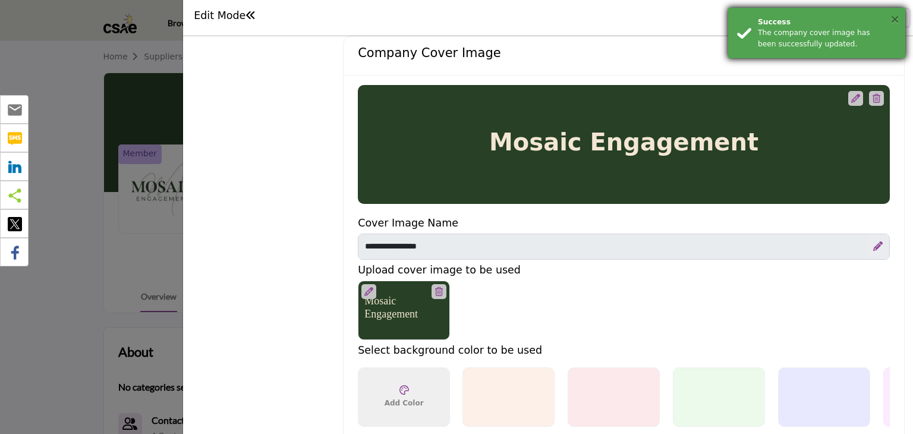
click at [895, 21] on button "×" at bounding box center [895, 19] width 10 height 12
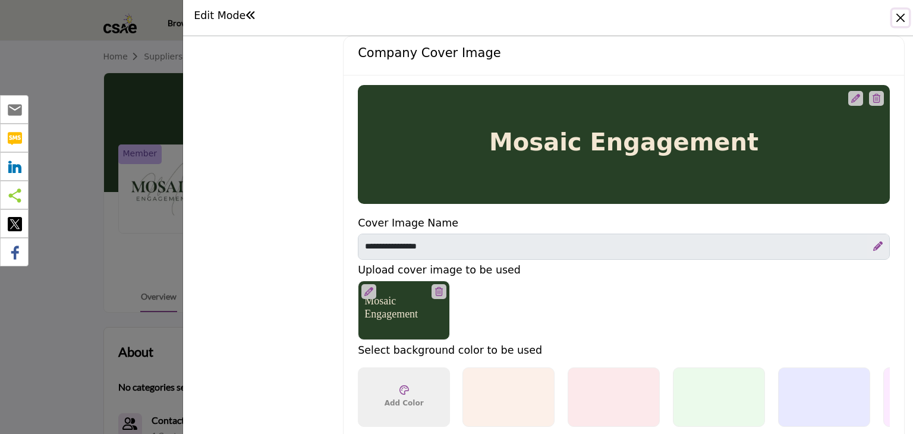
click at [899, 17] on button "Close" at bounding box center [900, 18] width 17 height 17
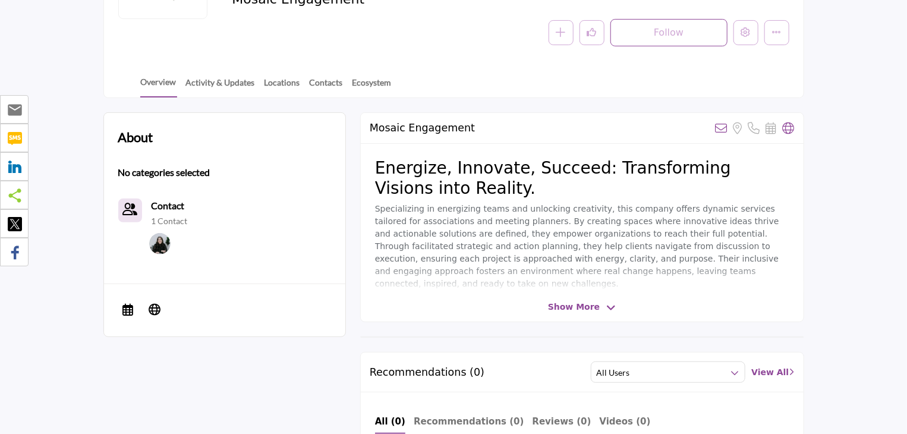
scroll to position [119, 0]
